Goal: Task Accomplishment & Management: Manage account settings

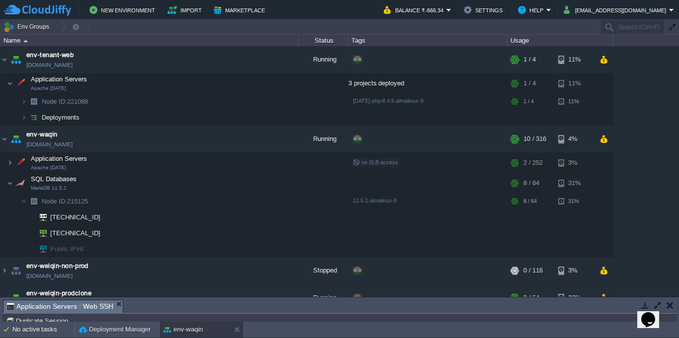
click at [51, 13] on img at bounding box center [37, 10] width 68 height 12
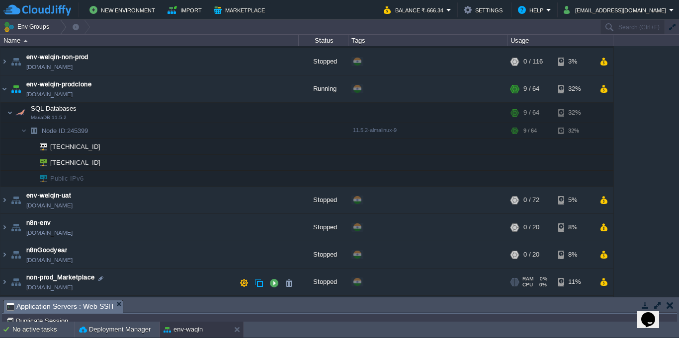
scroll to position [235, 0]
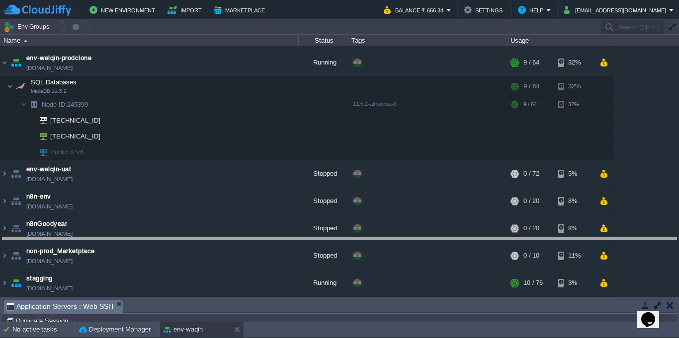
drag, startPoint x: 245, startPoint y: 307, endPoint x: 245, endPoint y: 238, distance: 69.1
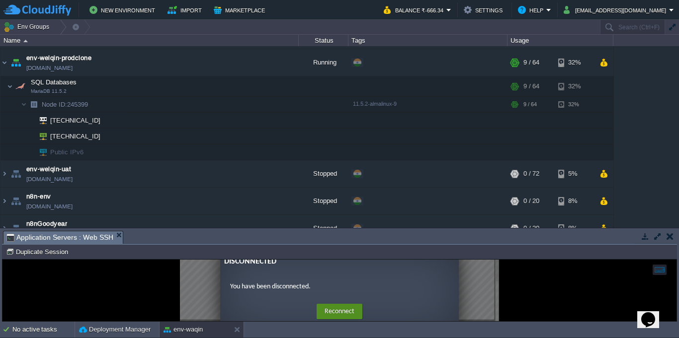
click at [342, 312] on button "Reconnect" at bounding box center [339, 312] width 46 height 16
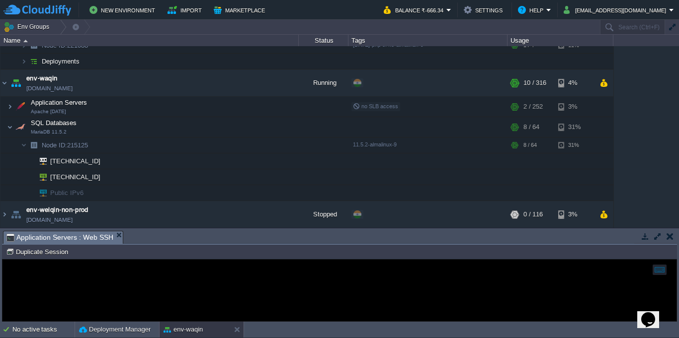
scroll to position [89, 0]
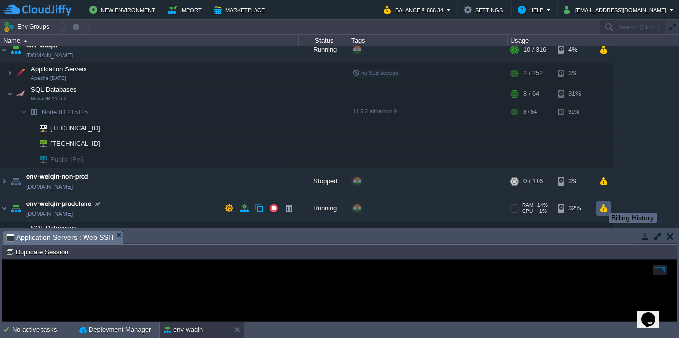
click at [601, 204] on button "button" at bounding box center [603, 208] width 8 height 9
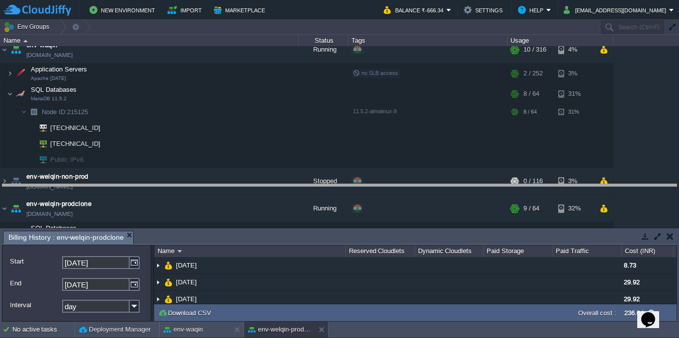
drag, startPoint x: 584, startPoint y: 243, endPoint x: 580, endPoint y: 164, distance: 79.6
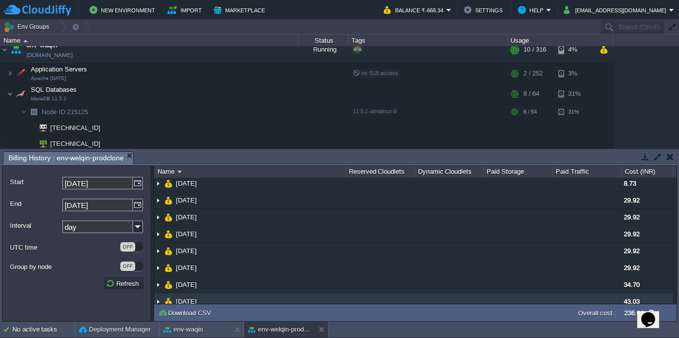
scroll to position [0, 0]
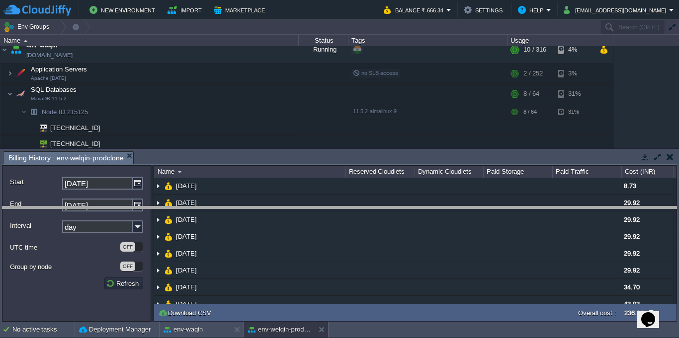
drag, startPoint x: 605, startPoint y: 162, endPoint x: 597, endPoint y: 218, distance: 55.8
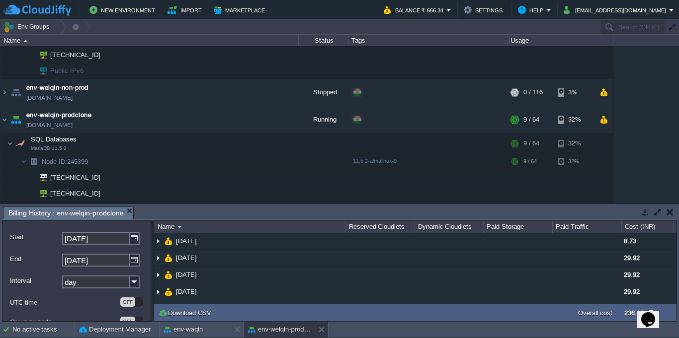
scroll to position [179, 0]
click at [272, 98] on td at bounding box center [273, 91] width 15 height 15
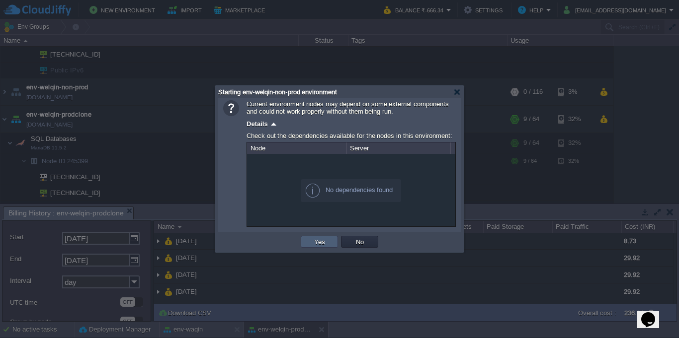
click at [329, 243] on td "Yes" at bounding box center [319, 242] width 37 height 12
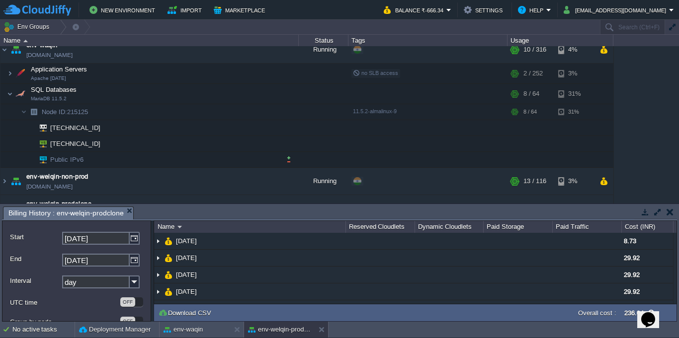
scroll to position [0, 0]
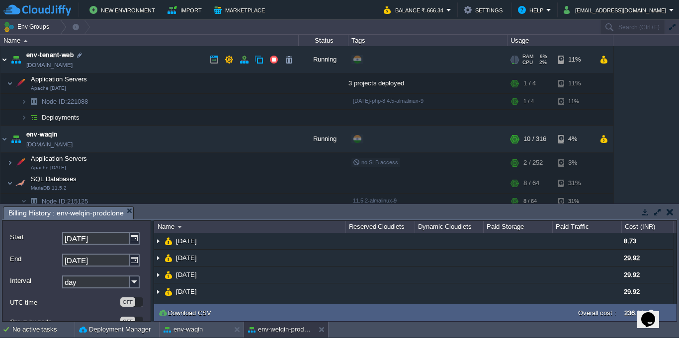
click at [2, 59] on img at bounding box center [4, 59] width 8 height 27
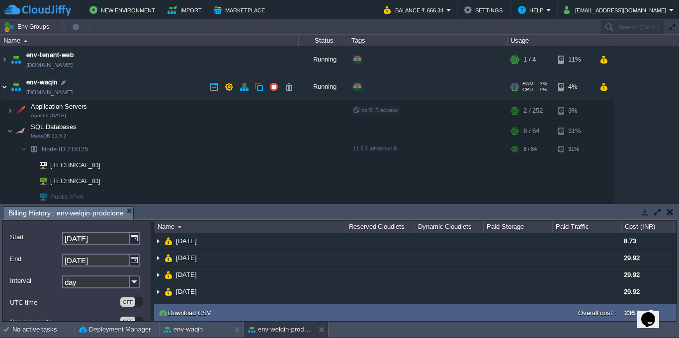
click at [6, 87] on img at bounding box center [4, 87] width 8 height 27
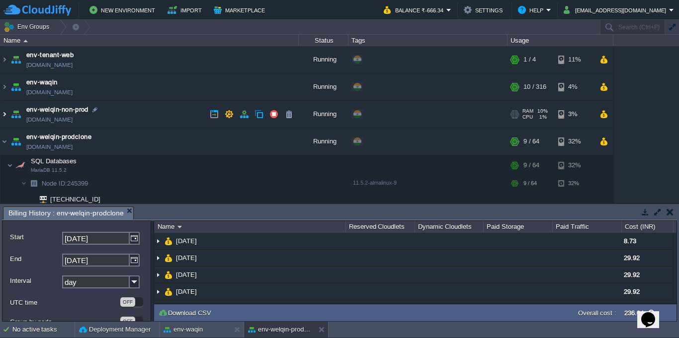
click at [0, 113] on img at bounding box center [4, 114] width 8 height 27
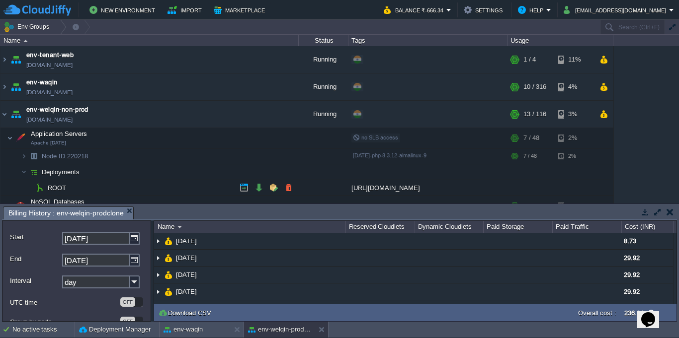
scroll to position [89, 0]
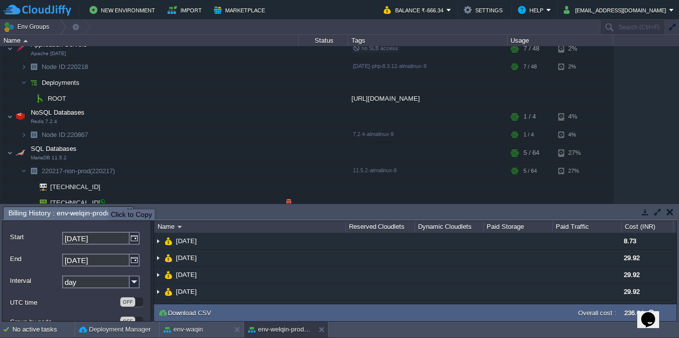
click at [101, 201] on div at bounding box center [101, 203] width 9 height 9
type input "[TECHNICAL_ID]"
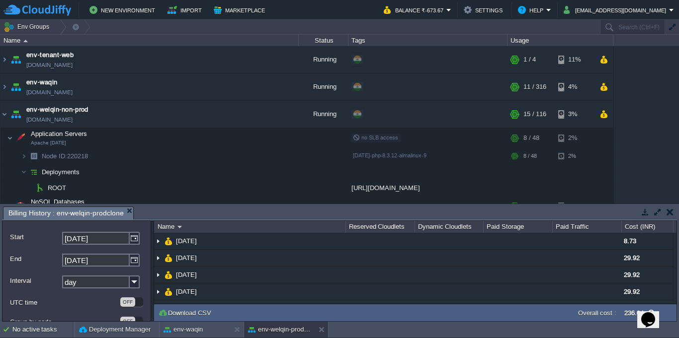
scroll to position [89, 0]
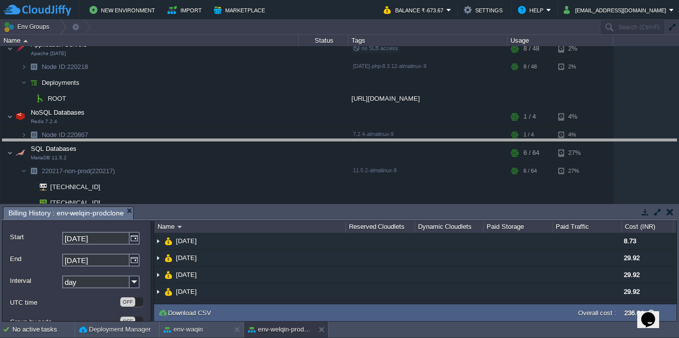
drag, startPoint x: 261, startPoint y: 215, endPoint x: 253, endPoint y: 147, distance: 68.5
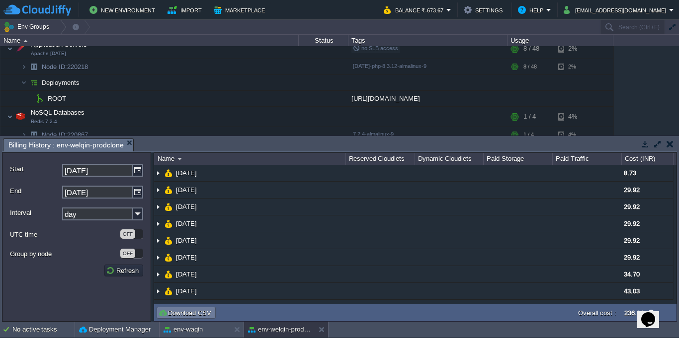
click at [192, 312] on button "Download CSV" at bounding box center [186, 313] width 56 height 9
click at [334, 22] on td "Env Groups" at bounding box center [299, 27] width 599 height 14
